Goal: Obtain resource: Download file/media

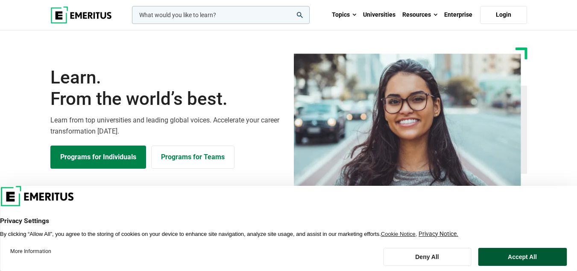
click at [501, 258] on button "Accept All" at bounding box center [522, 256] width 89 height 18
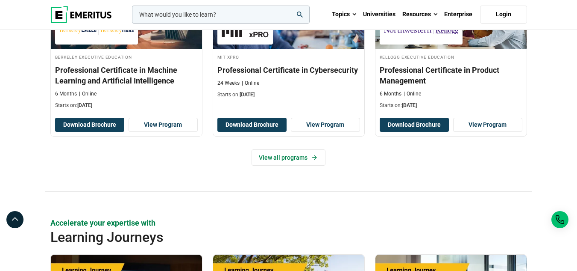
scroll to position [1248, 0]
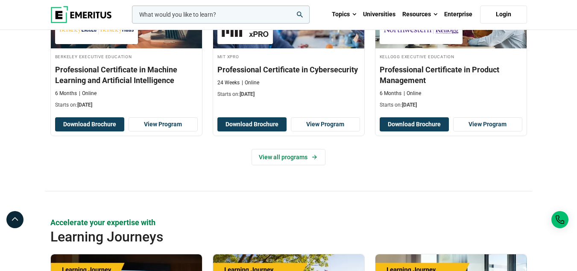
click at [498, 160] on div "View all programs" at bounding box center [288, 157] width 477 height 16
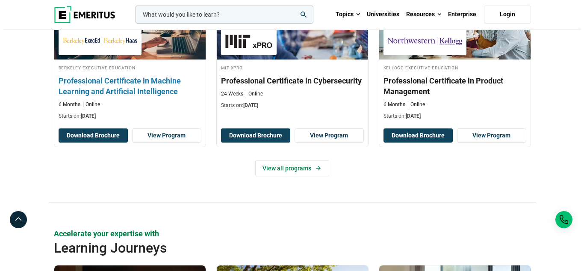
scroll to position [1238, 0]
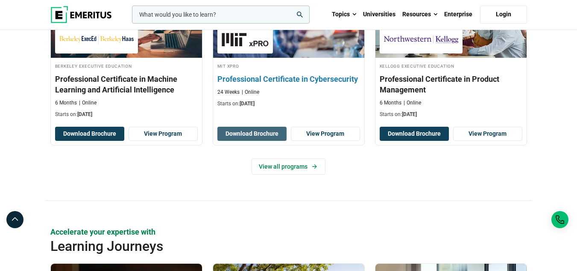
click at [244, 131] on button "Download Brochure" at bounding box center [252, 134] width 69 height 15
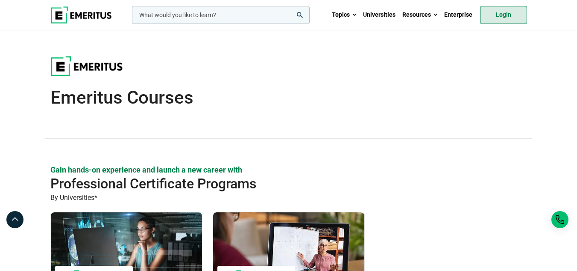
click at [503, 20] on link "Login" at bounding box center [503, 15] width 47 height 18
click at [498, 16] on link "Login" at bounding box center [503, 15] width 47 height 18
